Goal: Contribute content: Contribute content

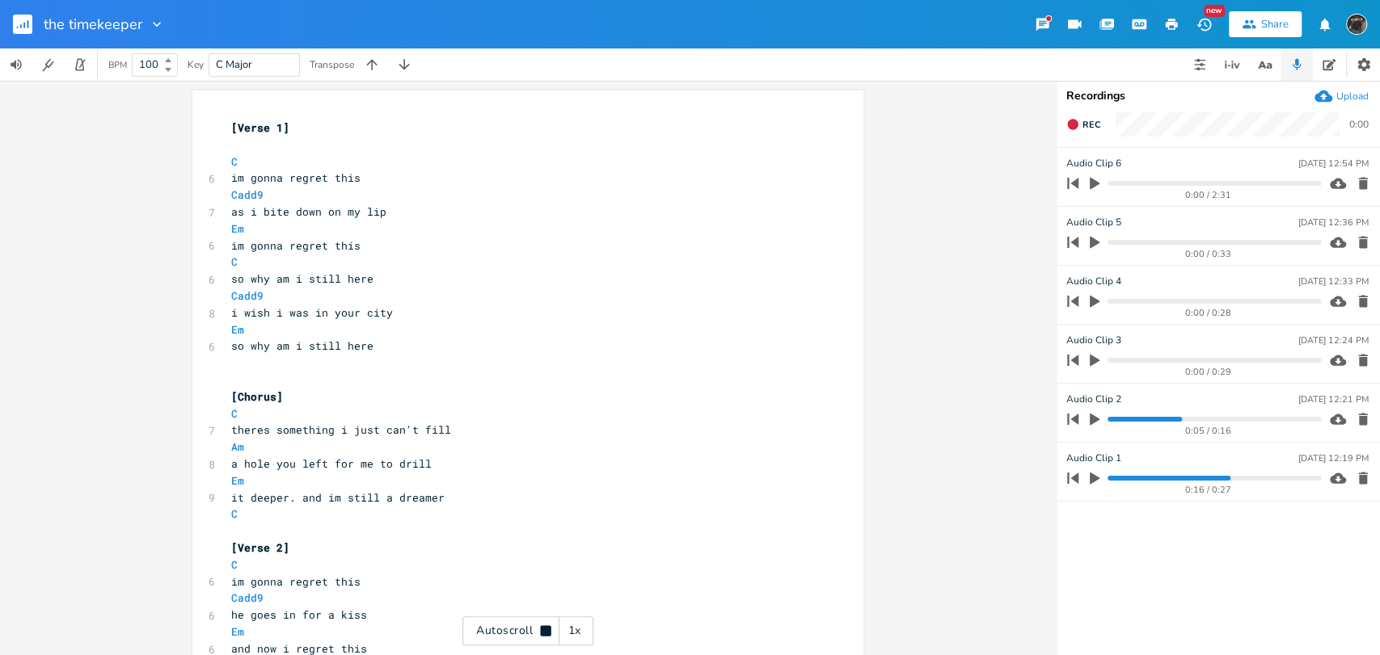
scroll to position [0, 8]
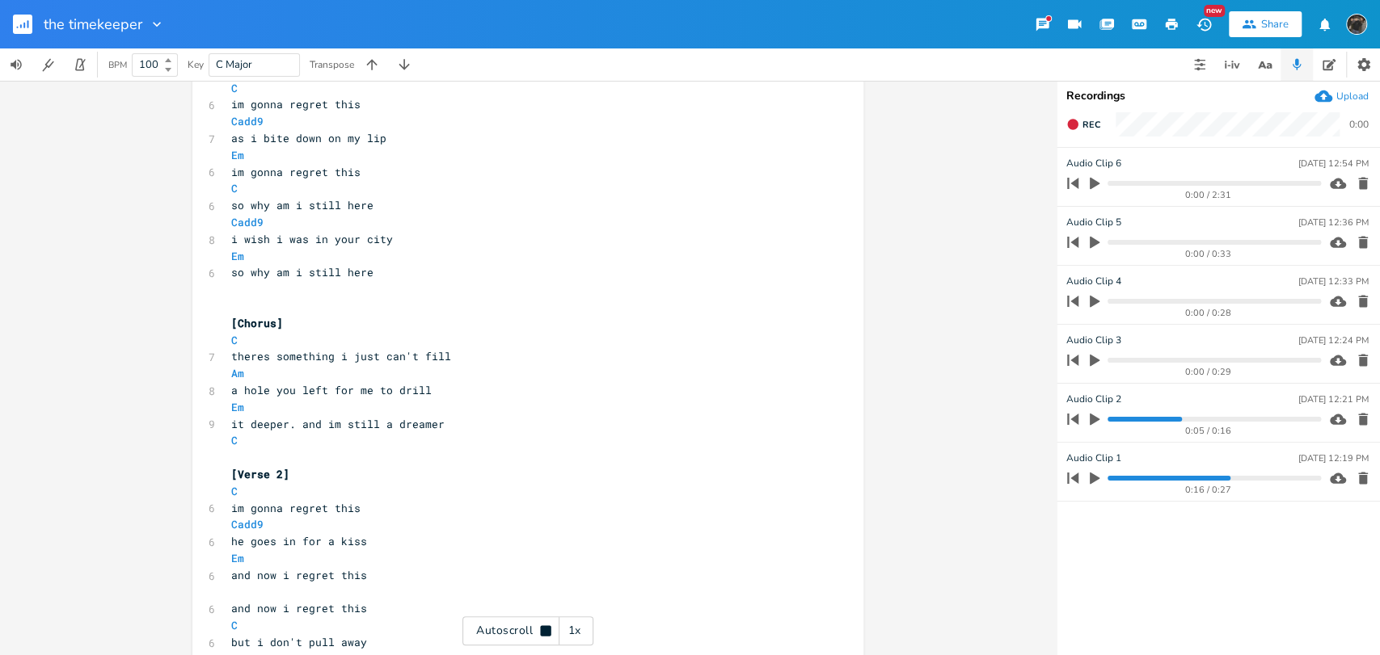
click at [20, 23] on rect "button" at bounding box center [22, 24] width 19 height 19
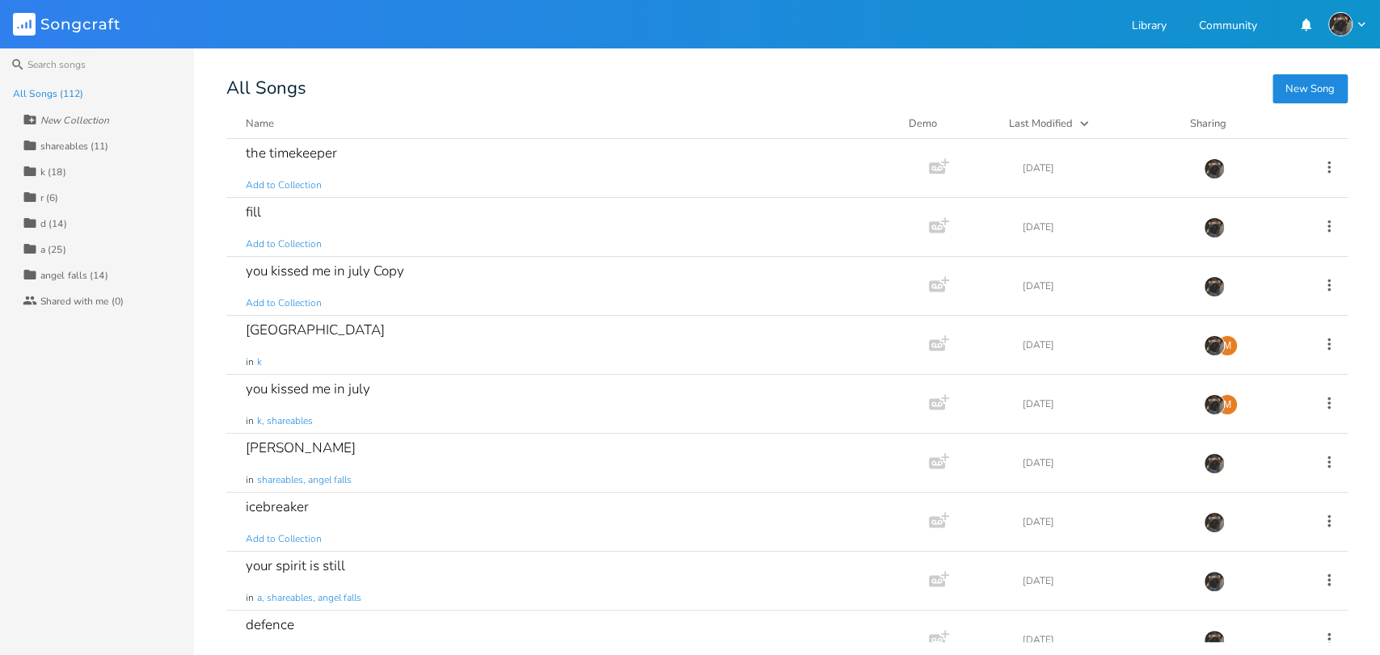
click at [1327, 92] on button "New Song" at bounding box center [1309, 88] width 75 height 29
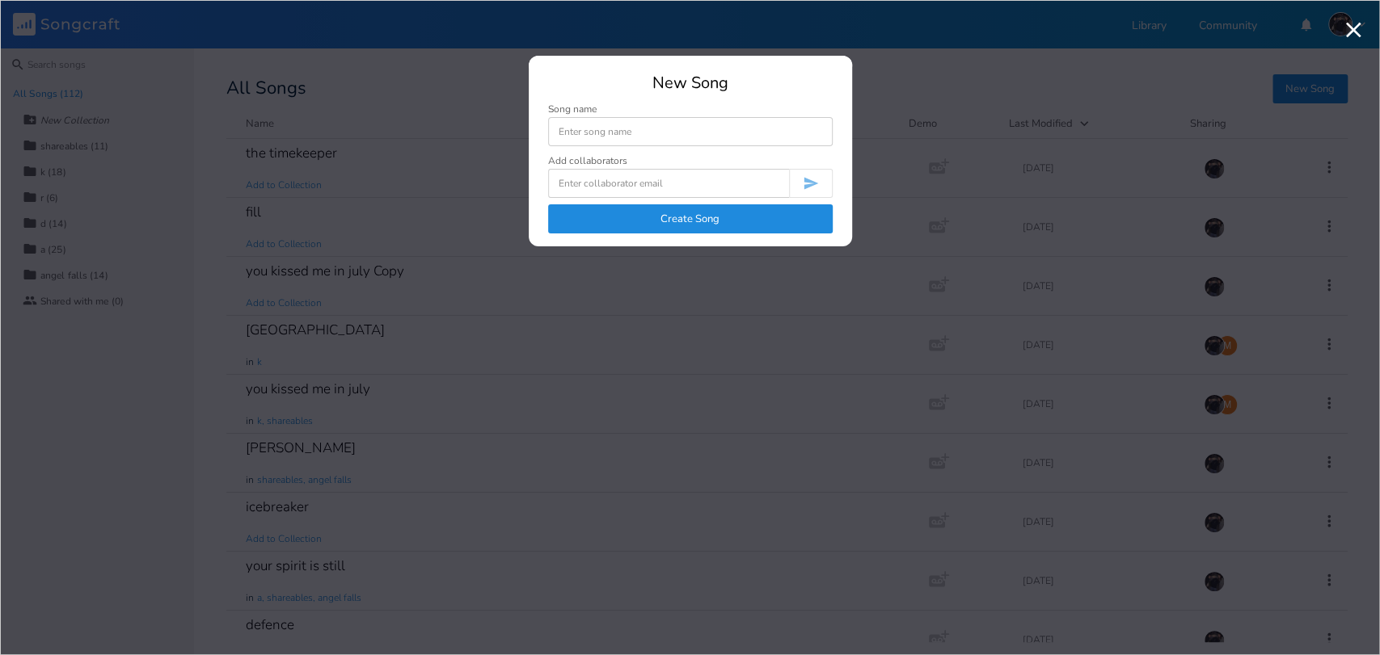
click at [614, 215] on button "Create Song" at bounding box center [690, 218] width 284 height 29
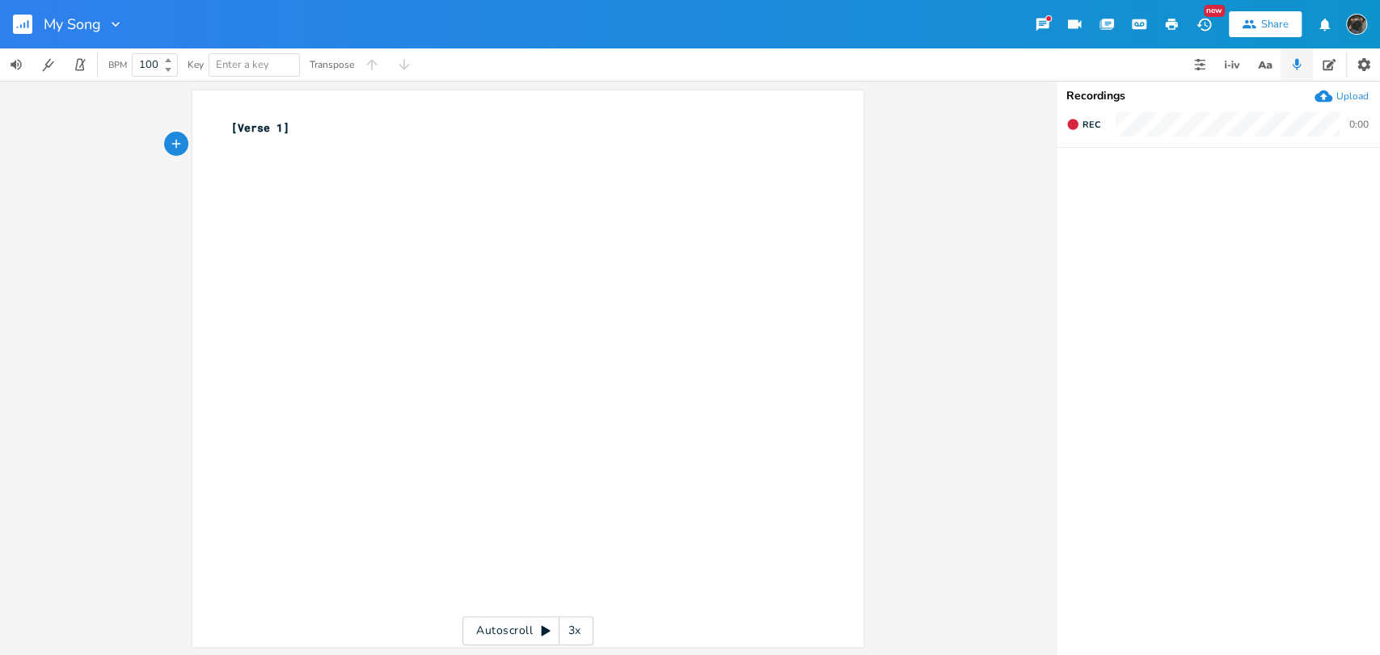
type textarea "E"
type textarea "my heart is racing"
type textarea "Am"
type textarea "out of anticipation"
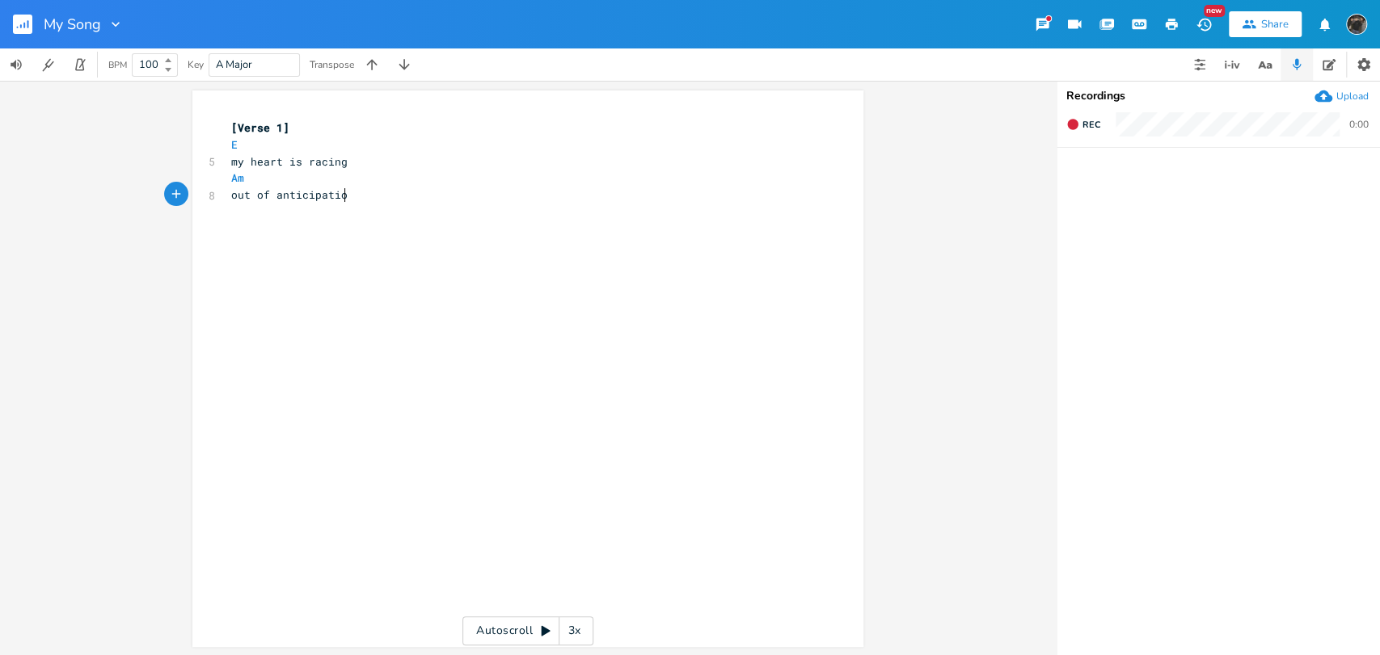
scroll to position [0, 85]
click at [292, 183] on pre "Am" at bounding box center [520, 178] width 584 height 17
type textarea "E"
click at [289, 215] on pre "​" at bounding box center [520, 212] width 584 height 17
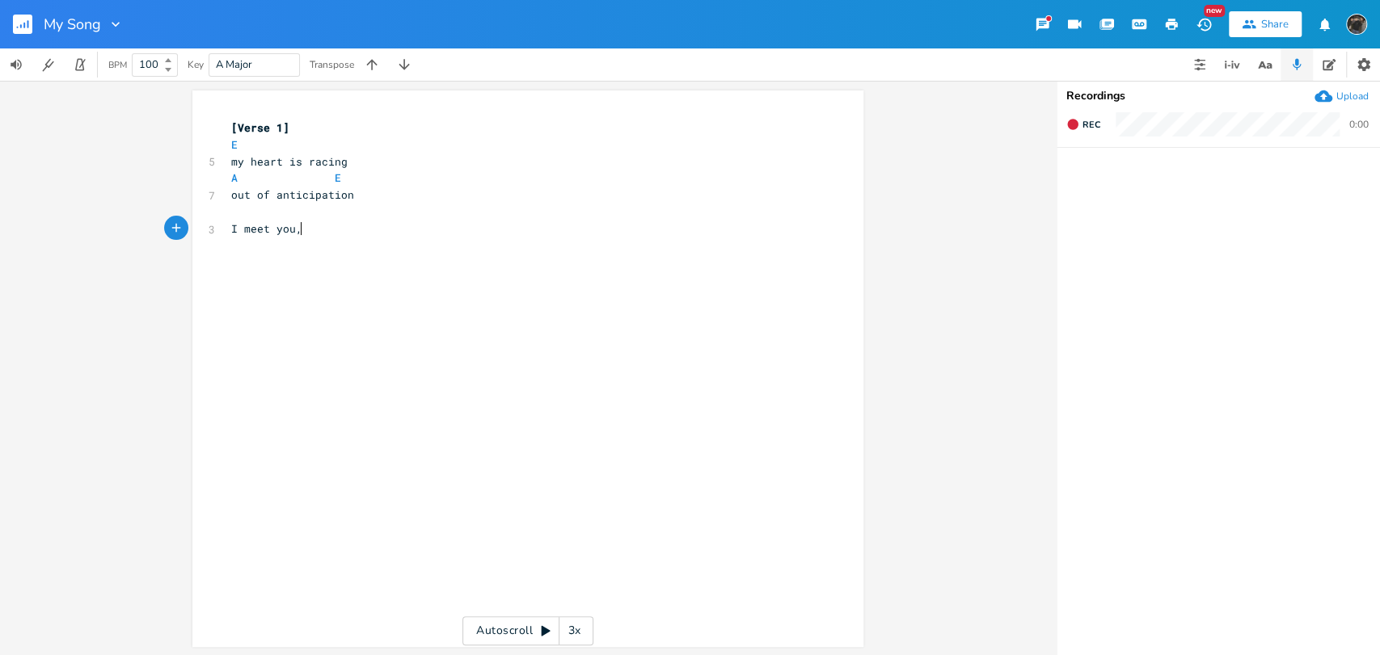
scroll to position [0, 55]
type textarea "I meet you,"
type textarea "its blazig"
type textarea "ng"
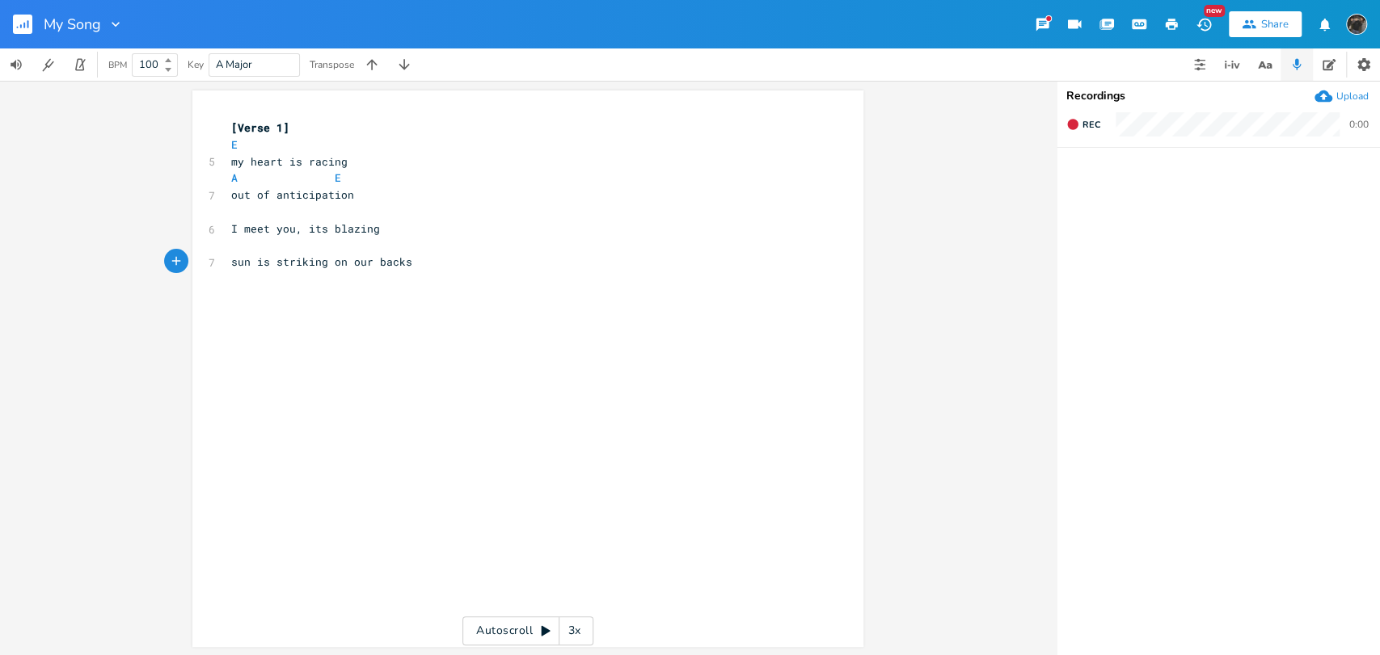
type textarea "sun is striking on our backs"
type textarea "when we're embracing"
click at [1090, 122] on span "Rec" at bounding box center [1091, 125] width 18 height 12
click at [1098, 116] on button "End" at bounding box center [1084, 125] width 48 height 26
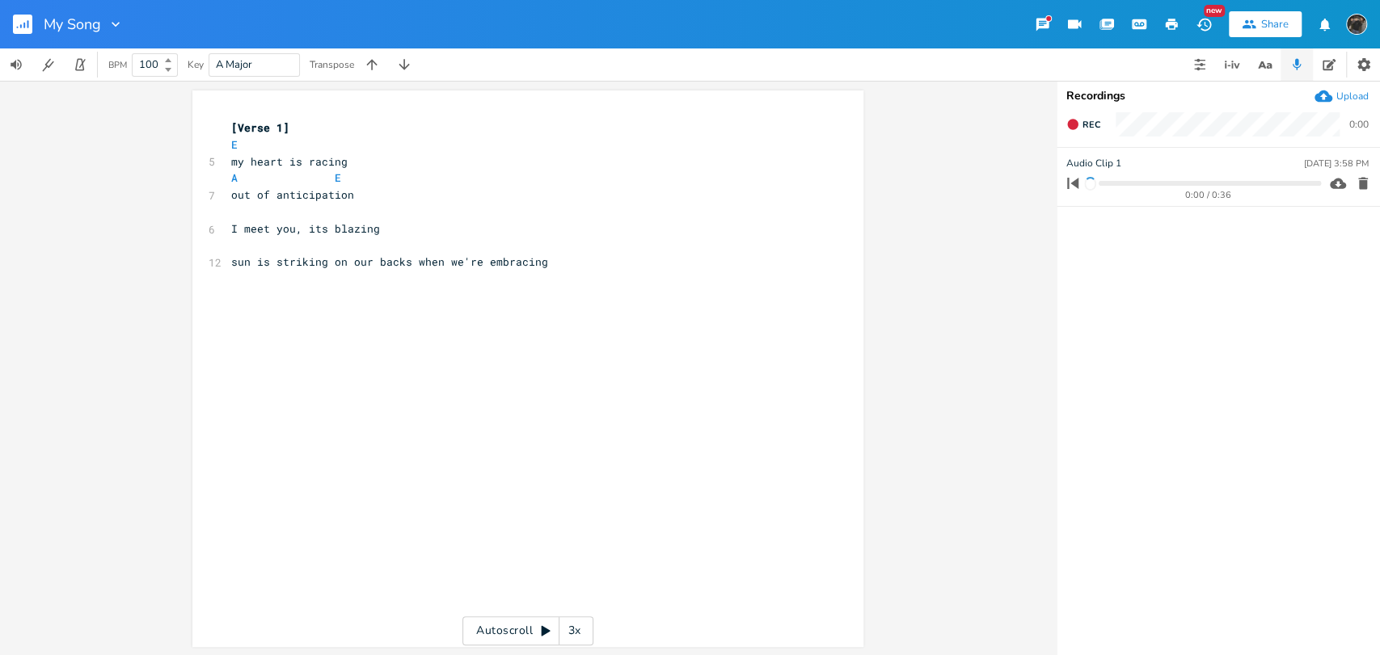
click at [351, 346] on div "xxxxxxxxxx [Verse 1] E 5 my heart is racing A E 7 out of anticipation ​ 6 I mee…" at bounding box center [540, 384] width 624 height 536
